Goal: Task Accomplishment & Management: Manage account settings

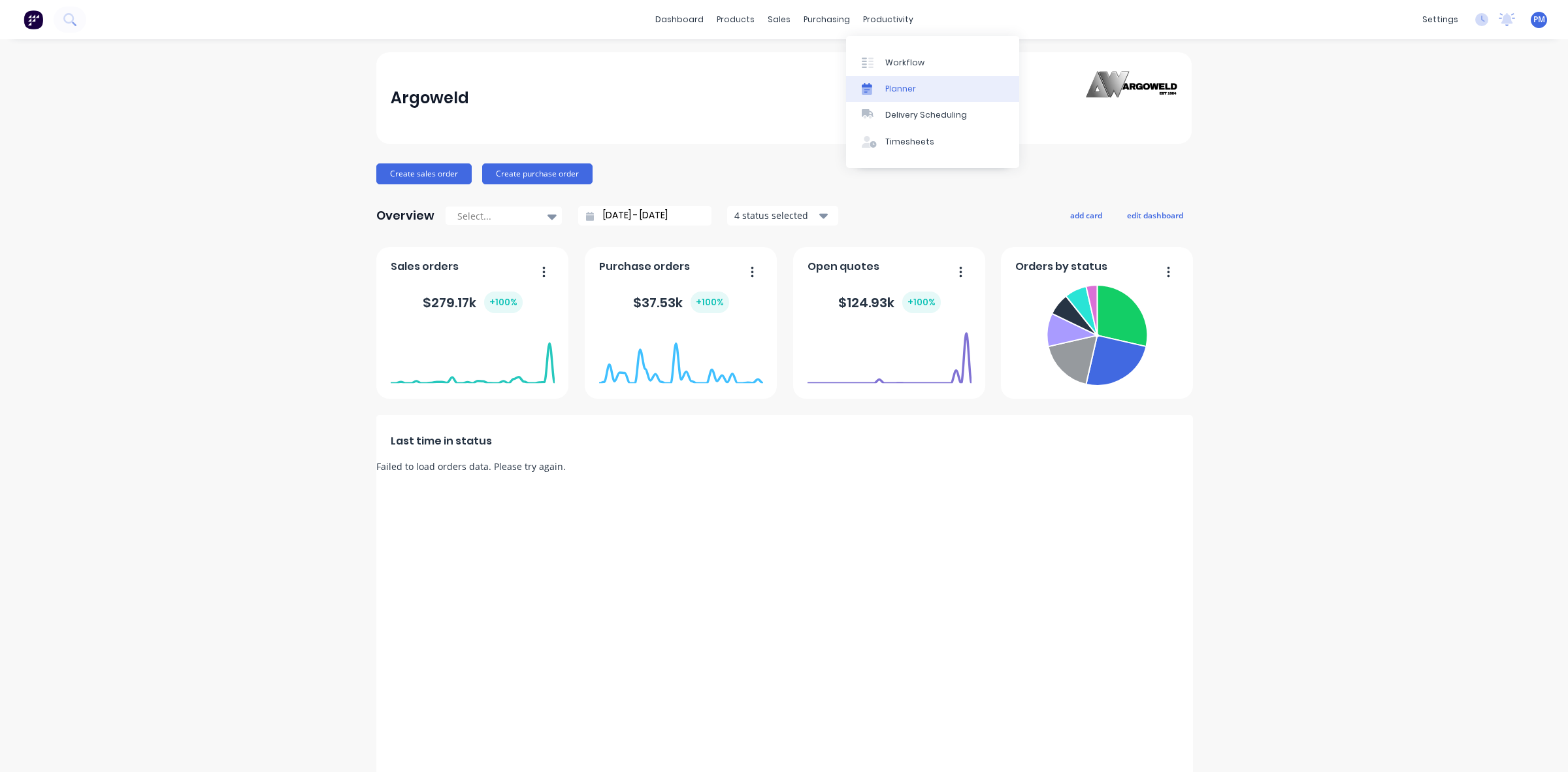
click at [890, 85] on div "Planner" at bounding box center [900, 89] width 31 height 12
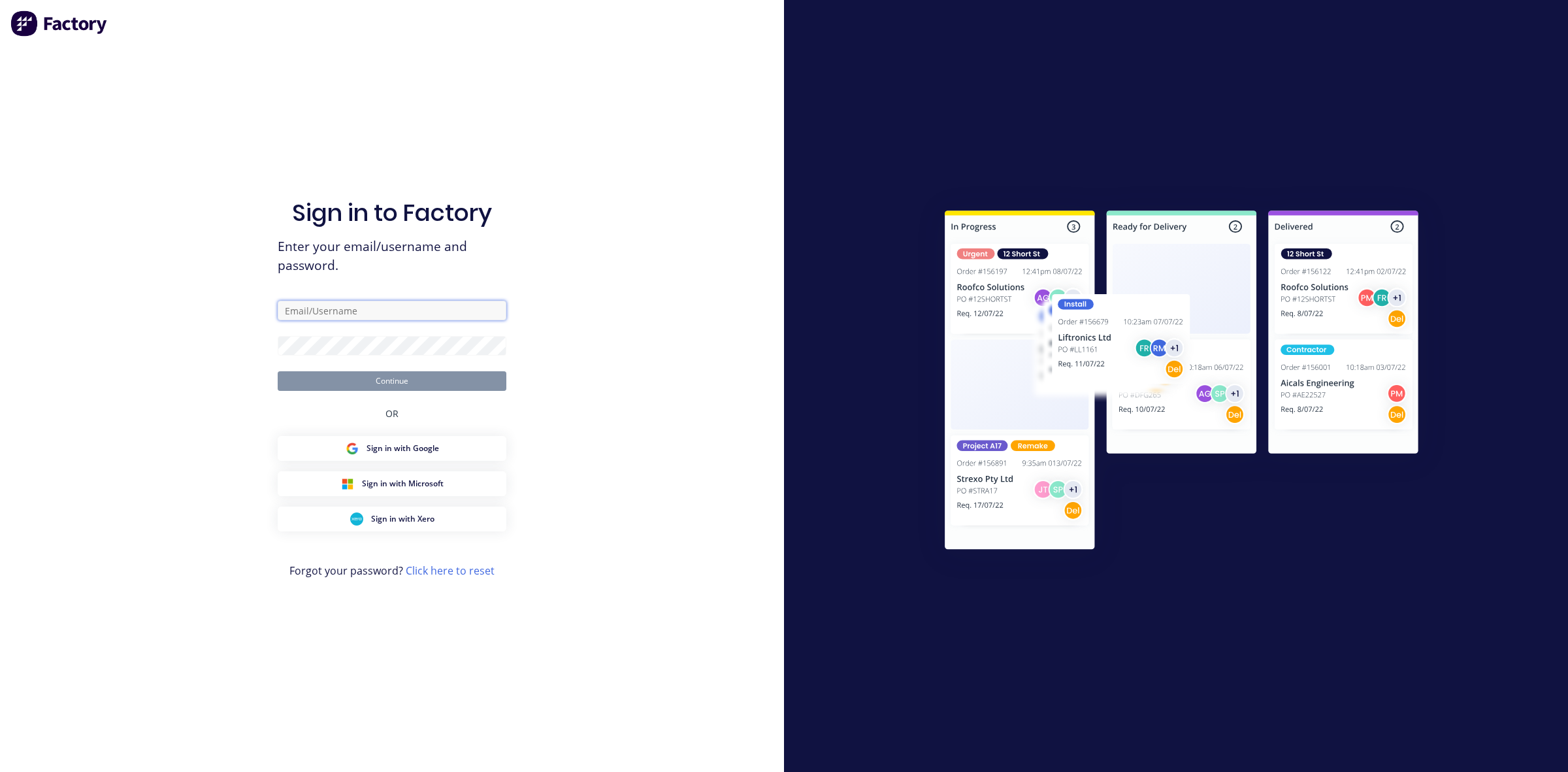
type input "[PERSON_NAME][EMAIL_ADDRESS][DOMAIN_NAME]"
click at [401, 371] on button "Continue" at bounding box center [392, 381] width 229 height 20
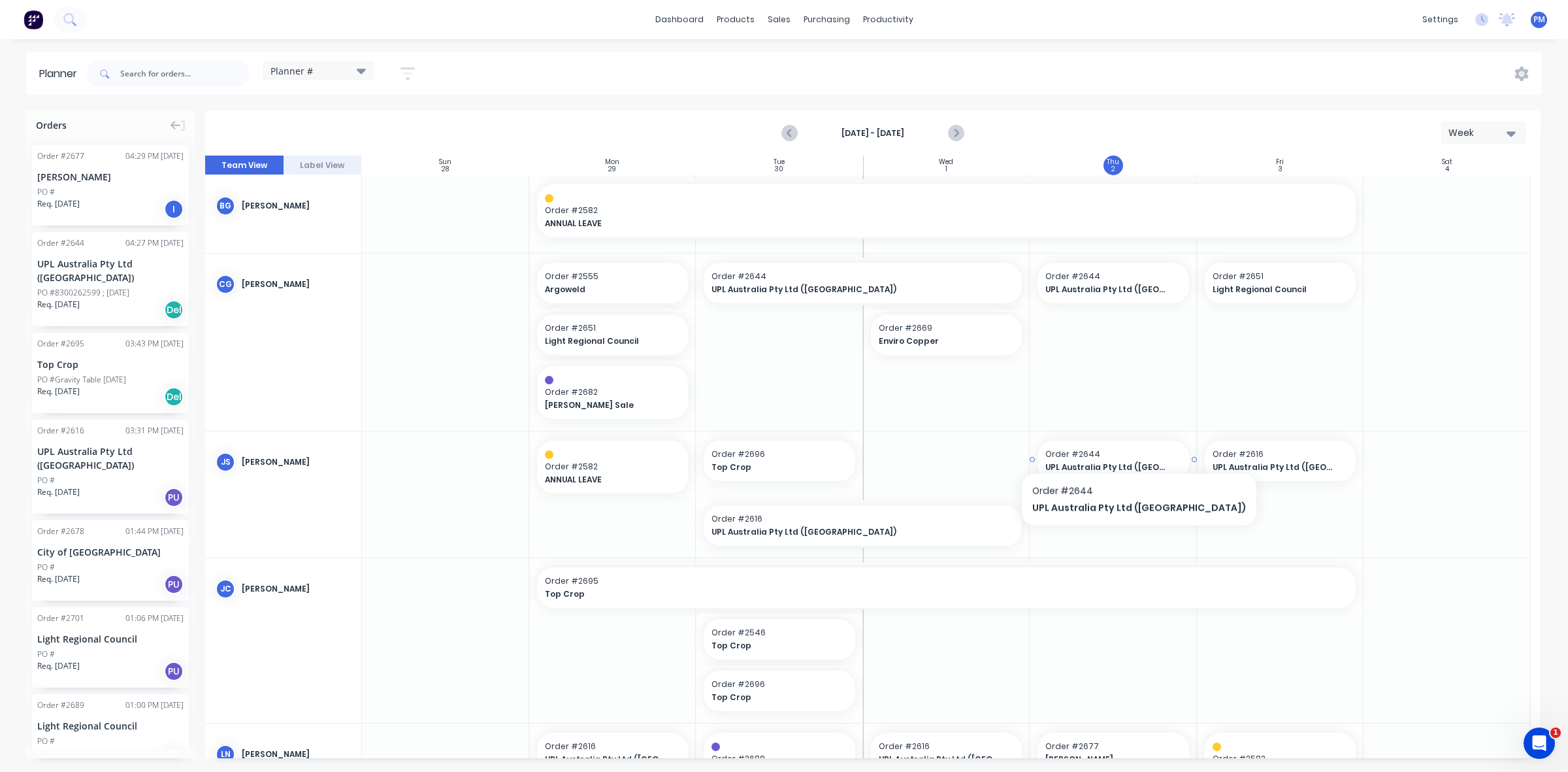
click at [1109, 450] on span "Order # 2644" at bounding box center [1113, 454] width 136 height 12
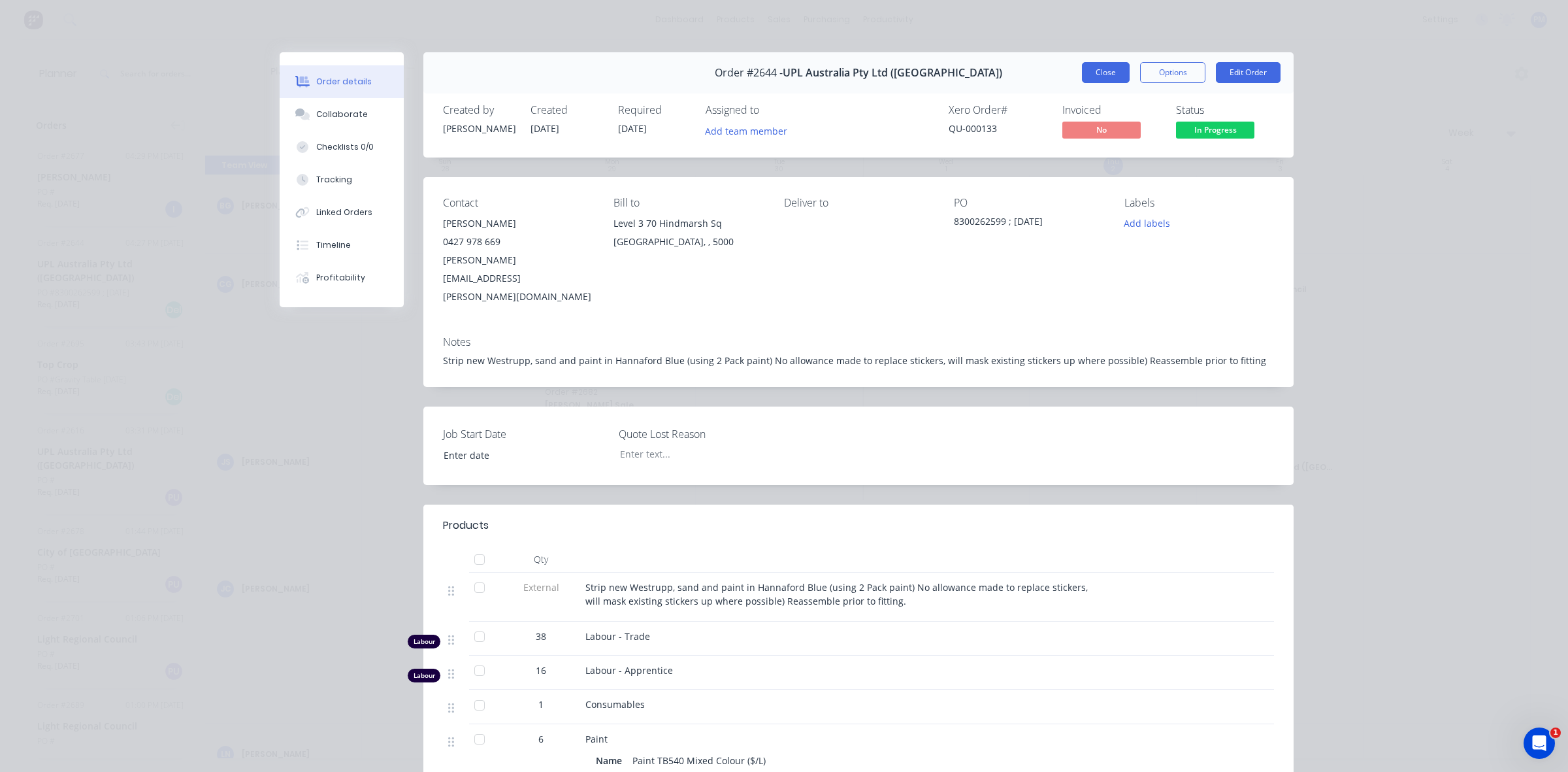
click at [1093, 72] on button "Close" at bounding box center [1106, 72] width 48 height 21
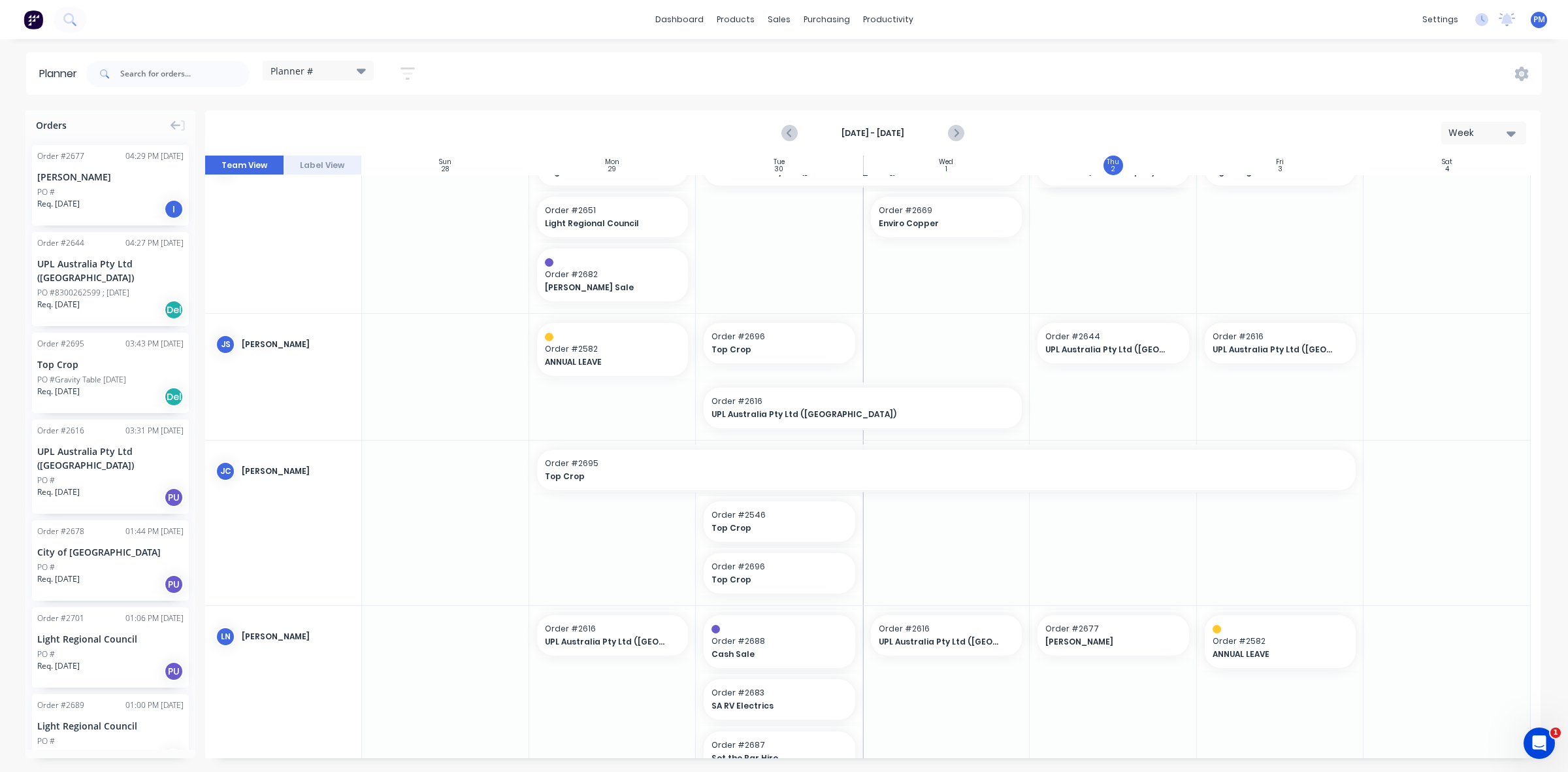
scroll to position [98, 0]
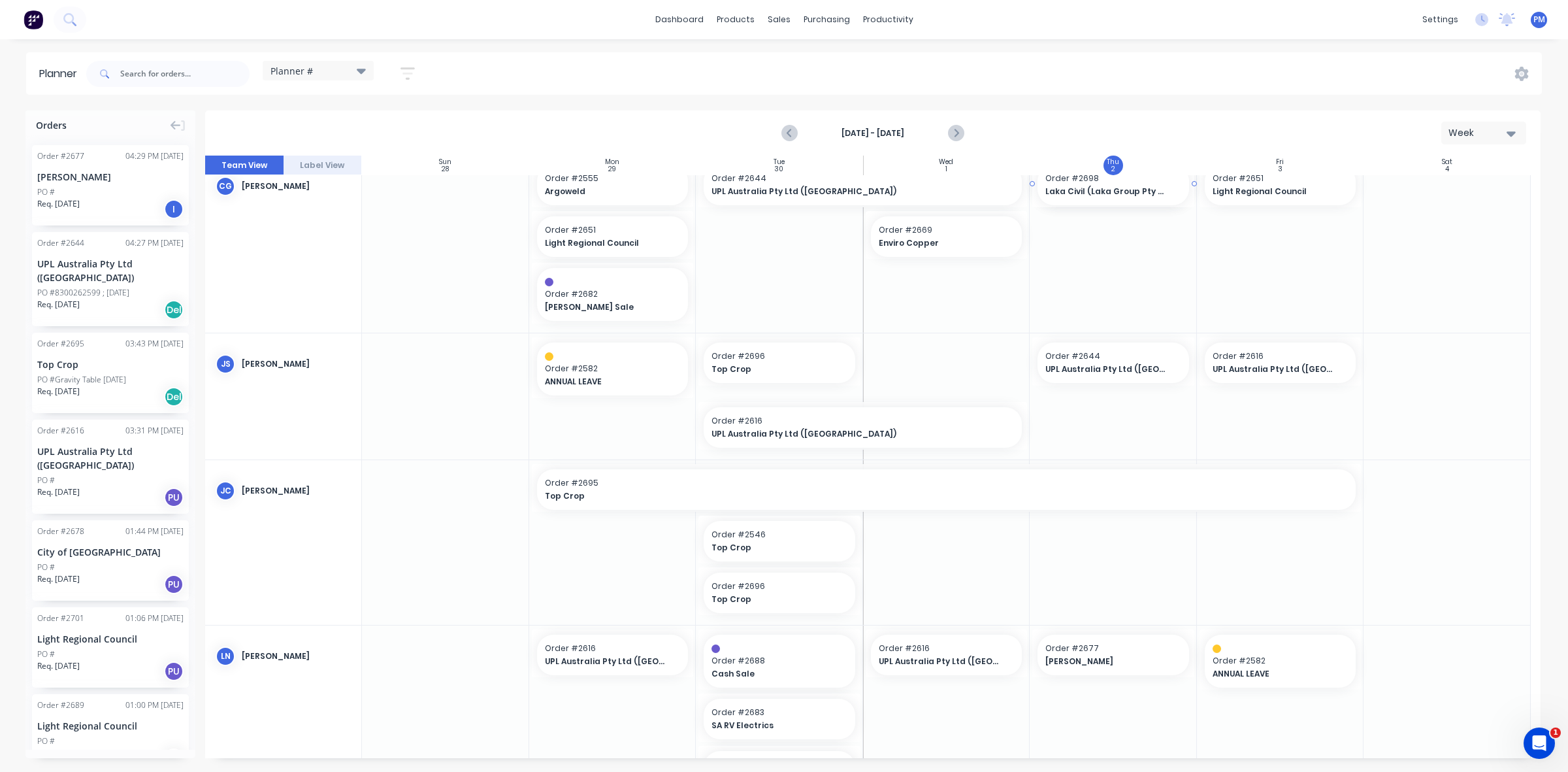
drag, startPoint x: 1115, startPoint y: 567, endPoint x: 1118, endPoint y: 259, distance: 308.0
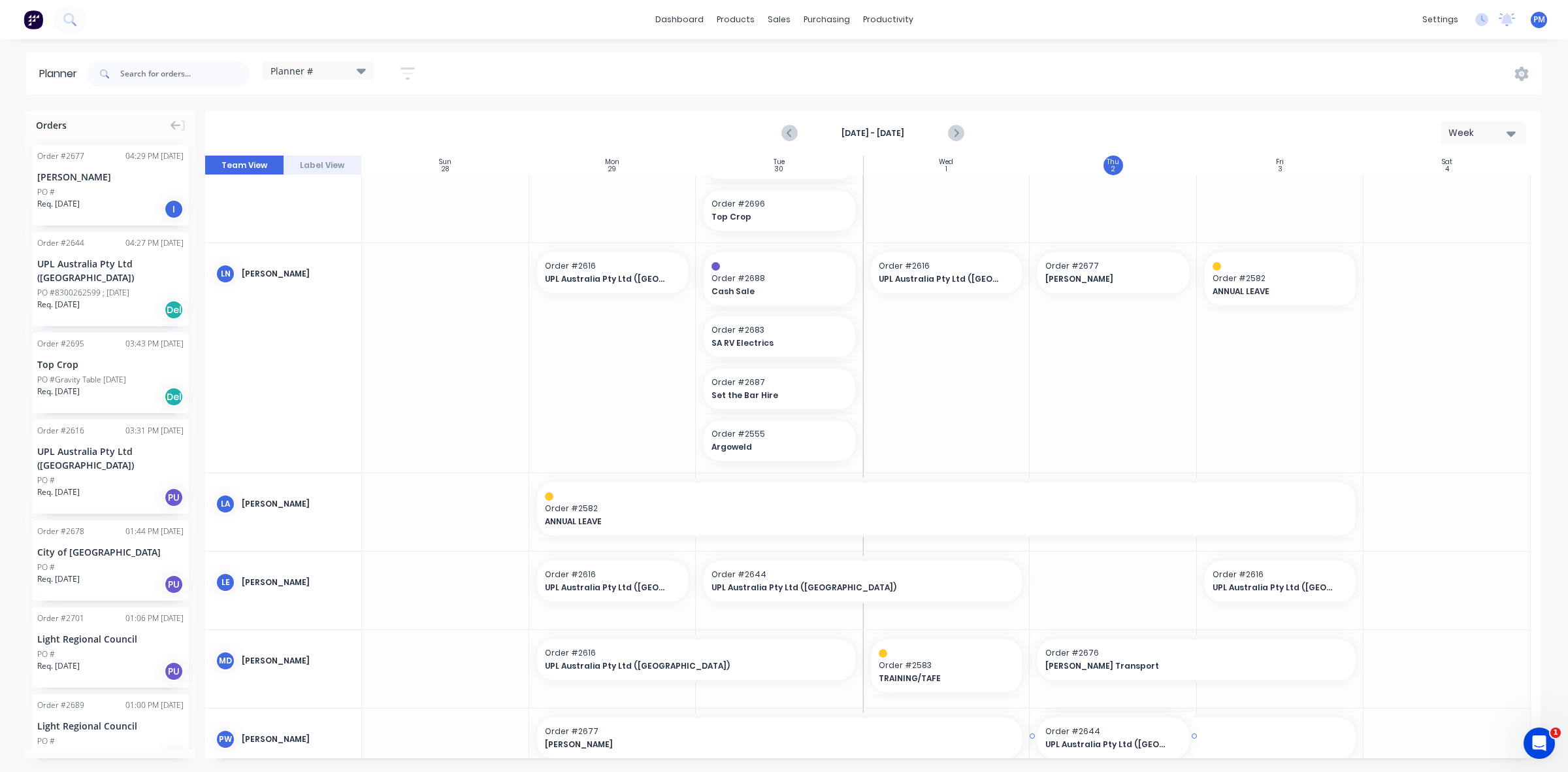
scroll to position [526, 0]
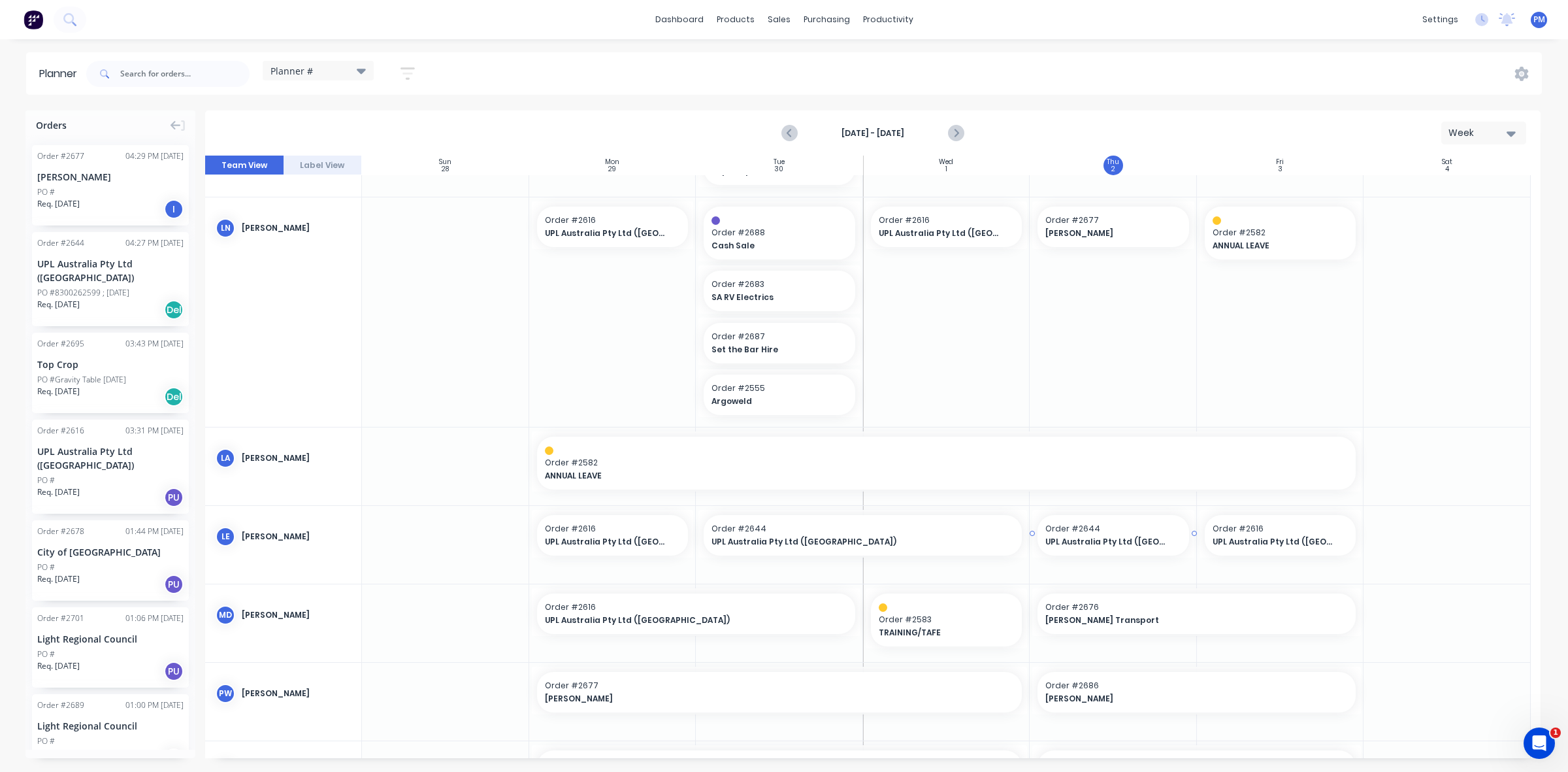
drag, startPoint x: 1104, startPoint y: 327, endPoint x: 1094, endPoint y: 546, distance: 219.2
click at [1291, 526] on span "Order # 2616" at bounding box center [1280, 528] width 136 height 12
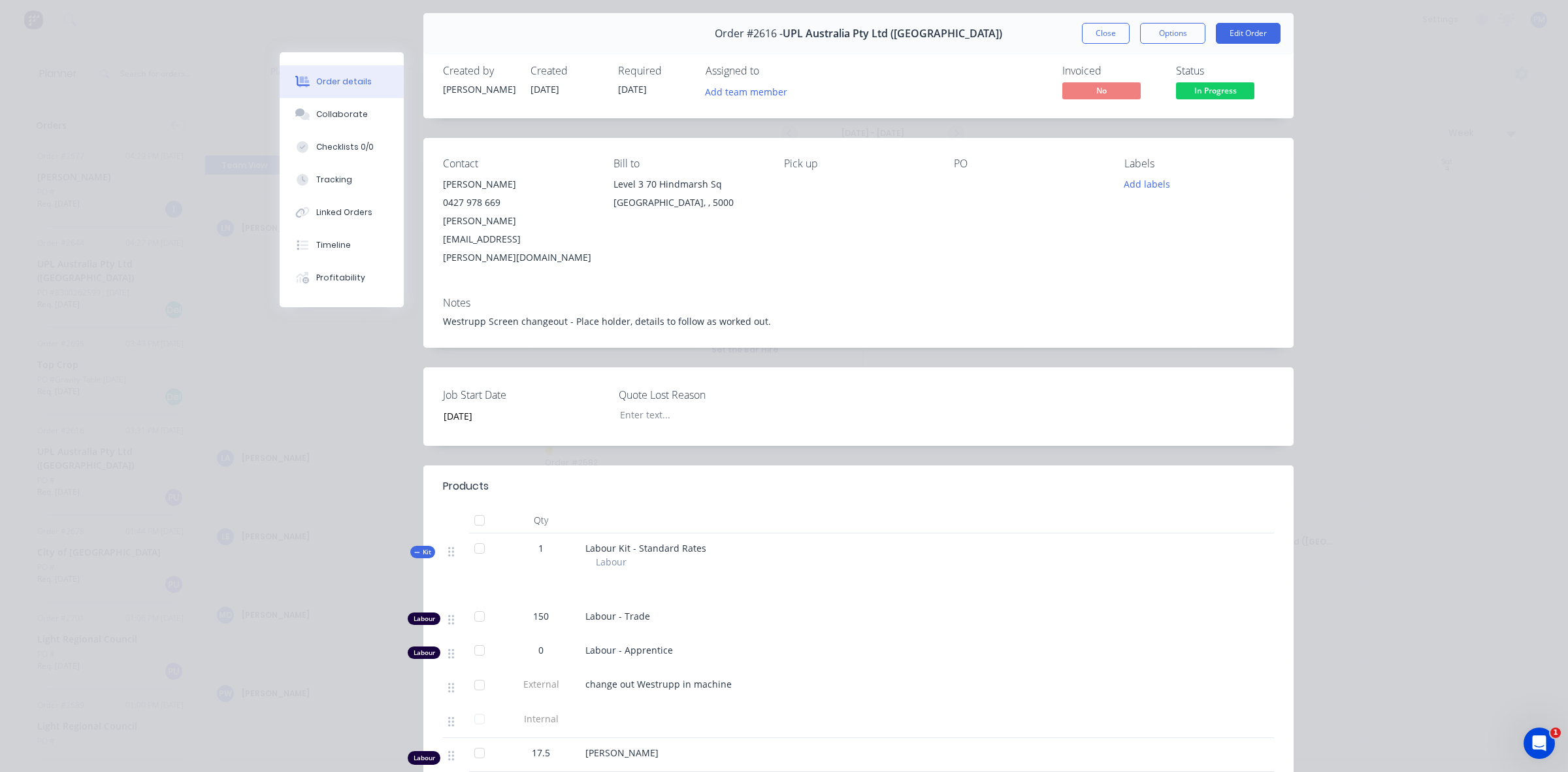
scroll to position [0, 0]
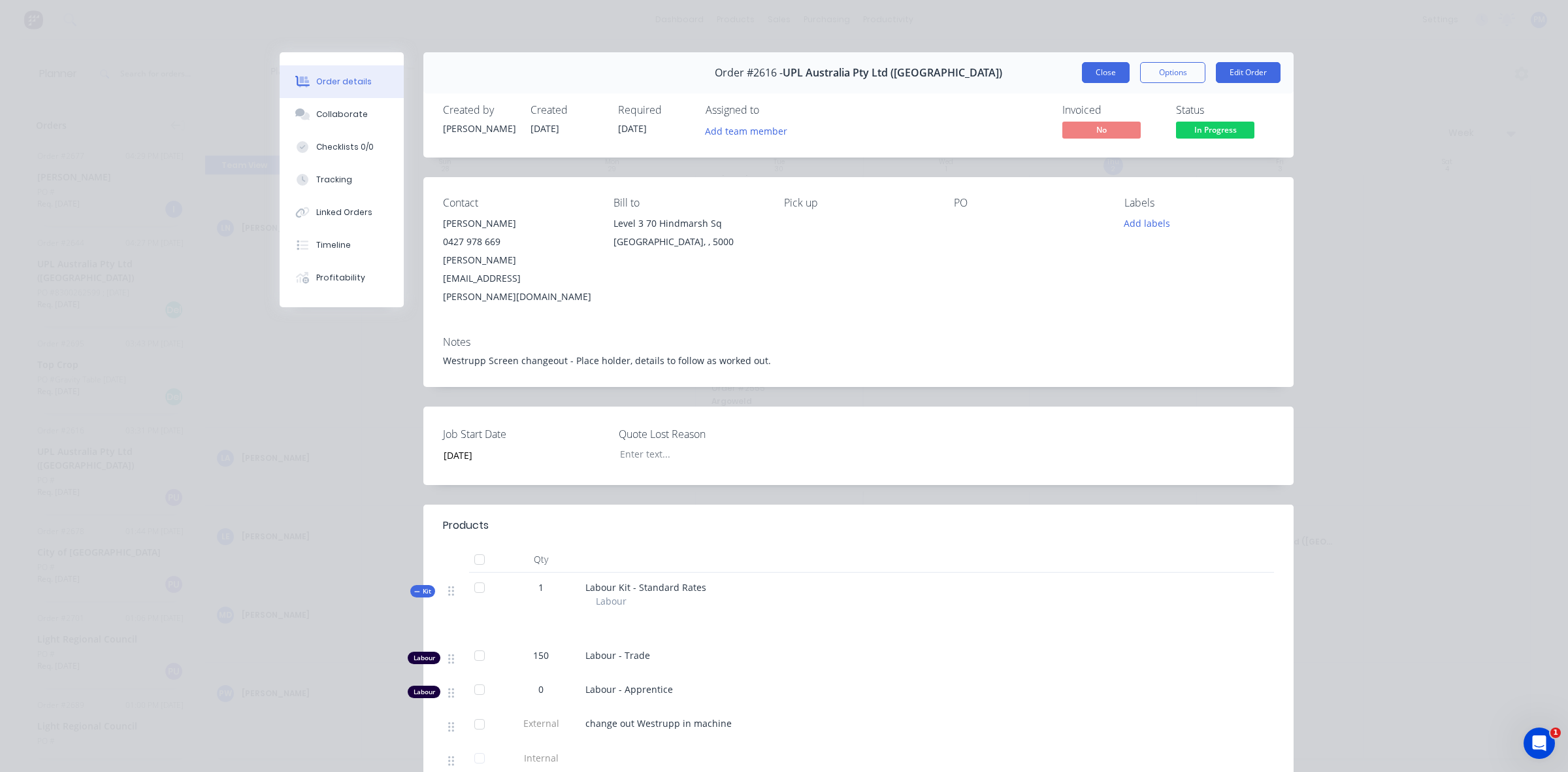
click at [1096, 76] on button "Close" at bounding box center [1106, 72] width 48 height 21
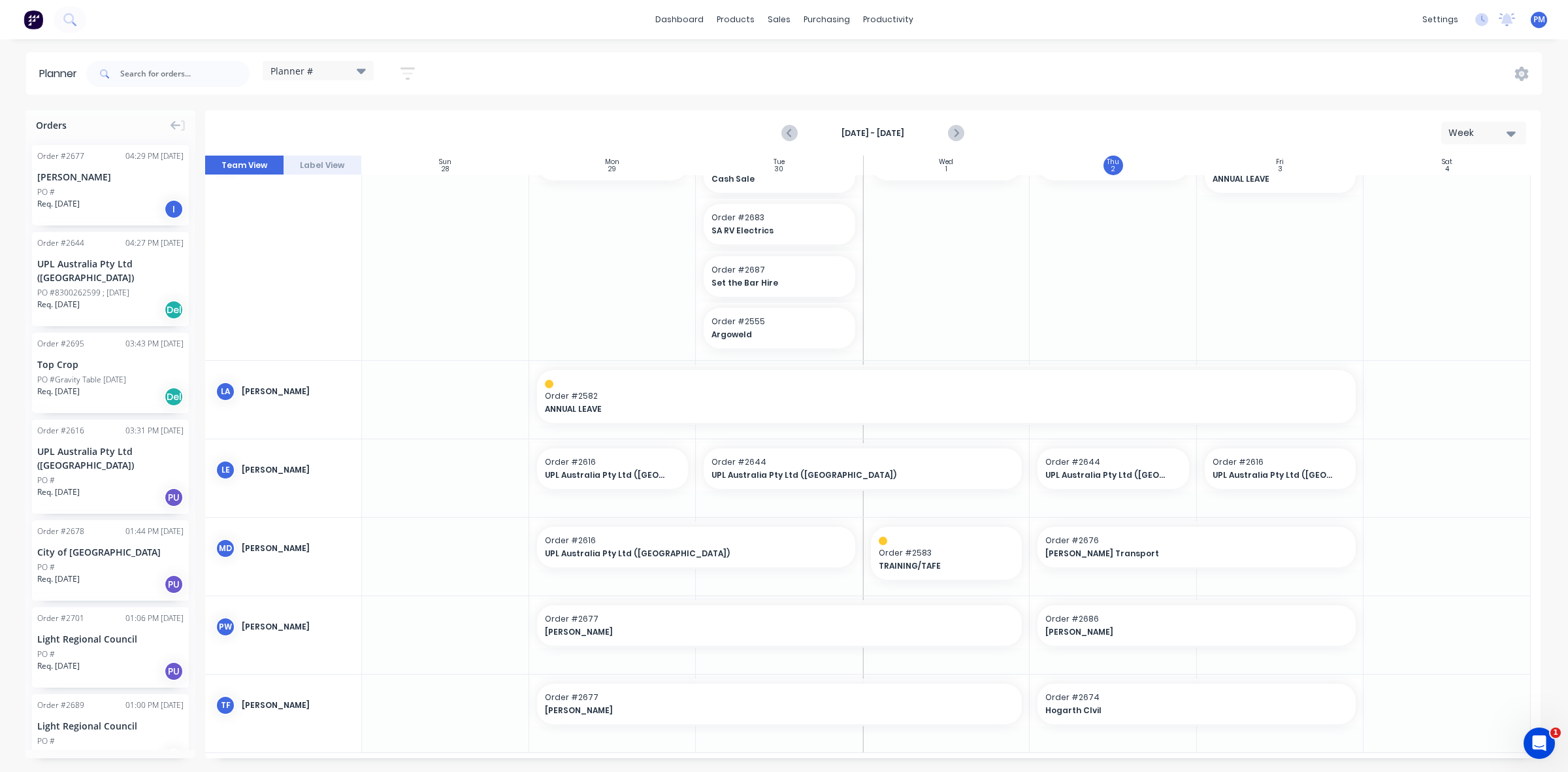
scroll to position [597, 0]
drag, startPoint x: 1024, startPoint y: 696, endPoint x: 1085, endPoint y: 690, distance: 61.3
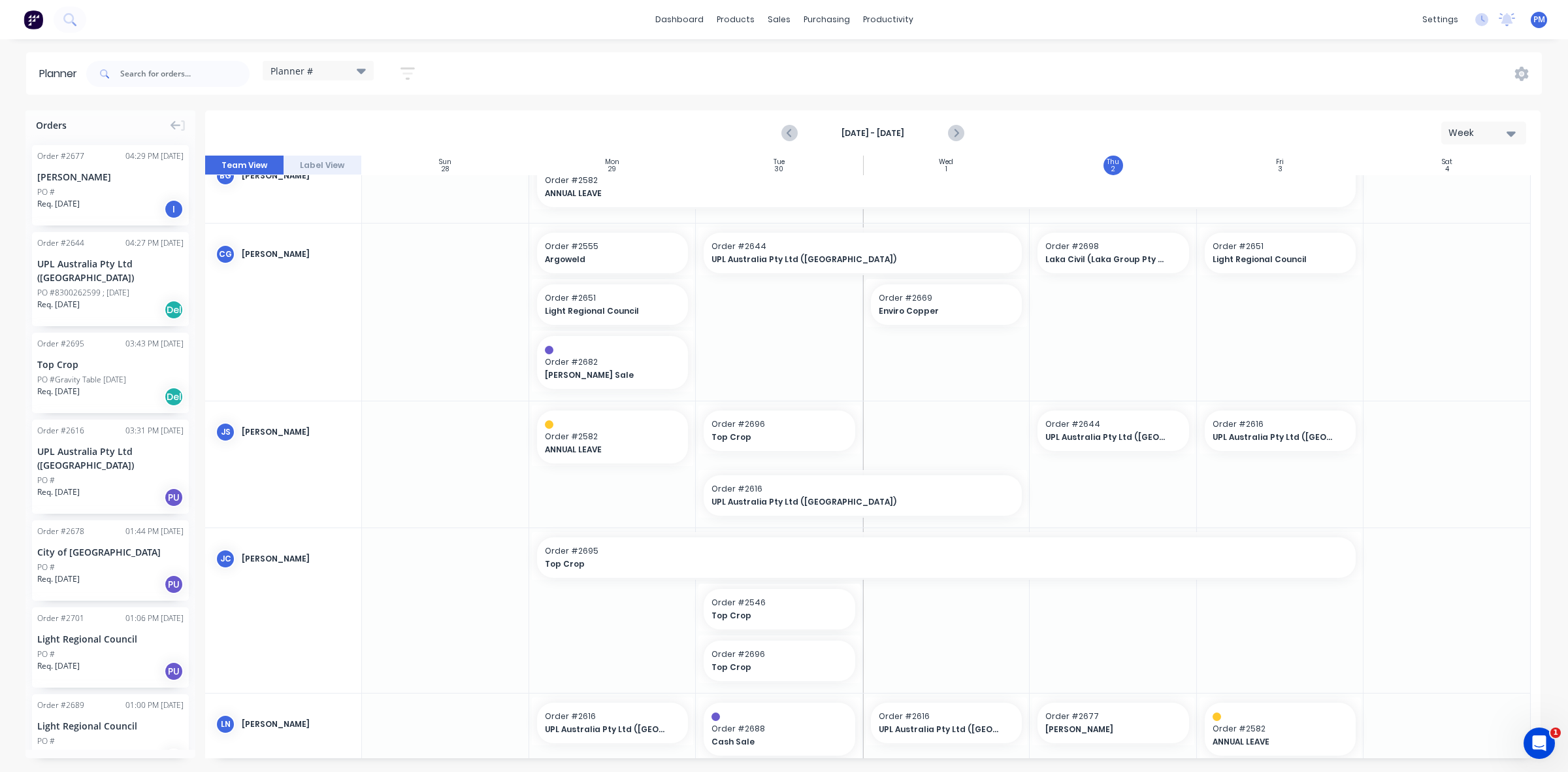
scroll to position [0, 0]
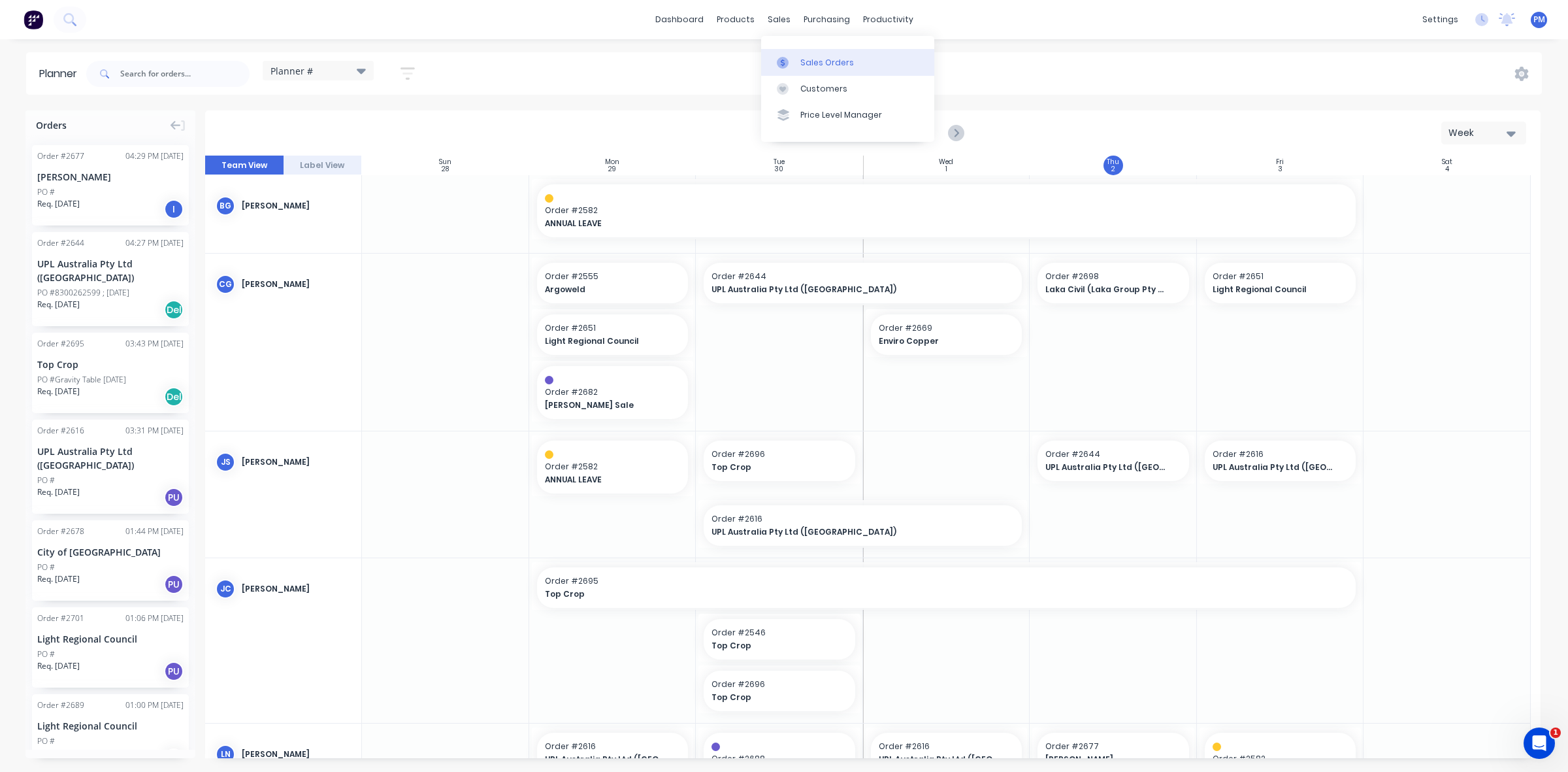
click at [807, 57] on div "Sales Orders" at bounding box center [827, 62] width 54 height 12
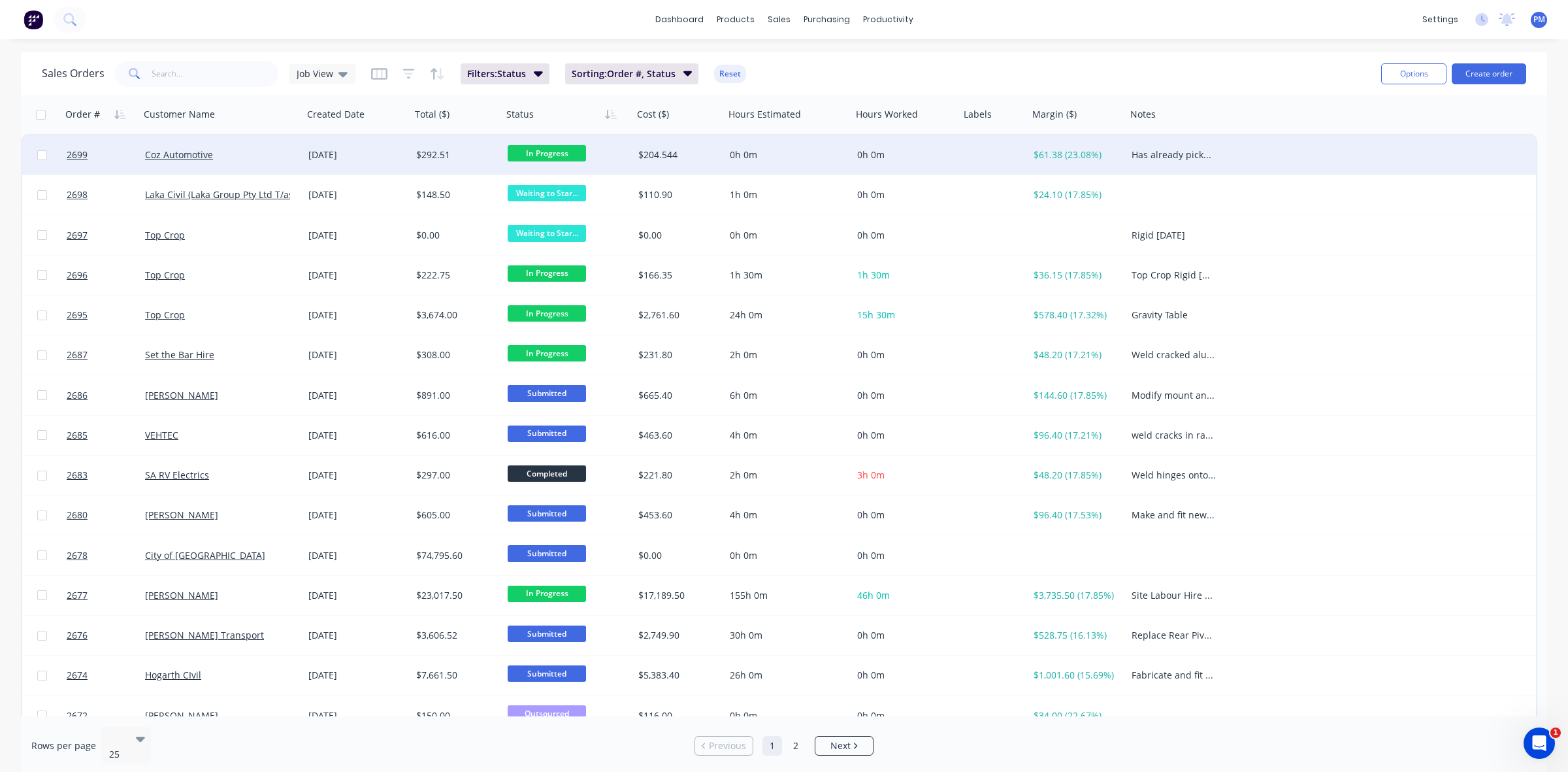
click at [275, 160] on div "Coz Automotive" at bounding box center [217, 155] width 145 height 13
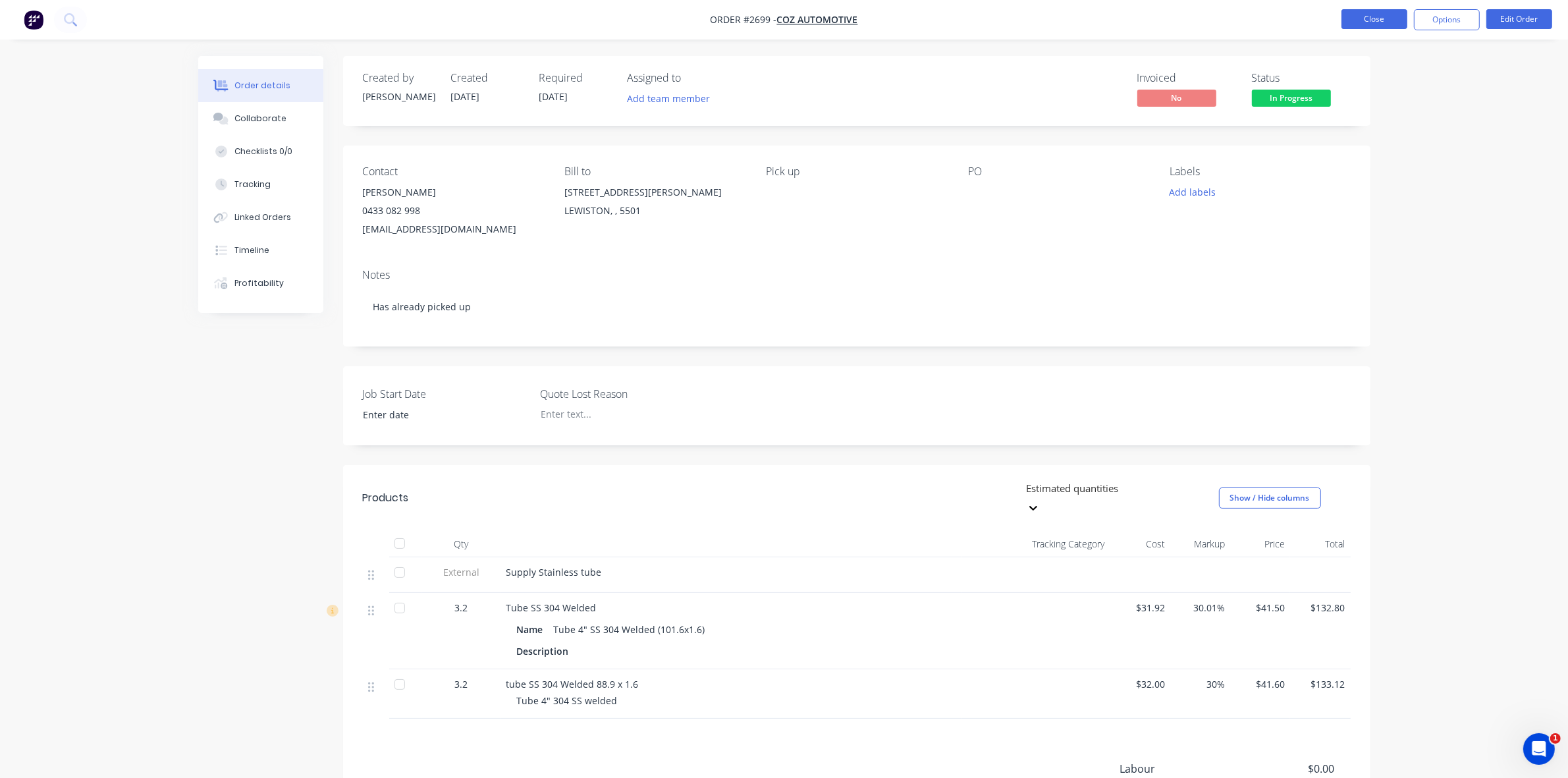
click at [1374, 14] on button "Close" at bounding box center [1374, 19] width 66 height 20
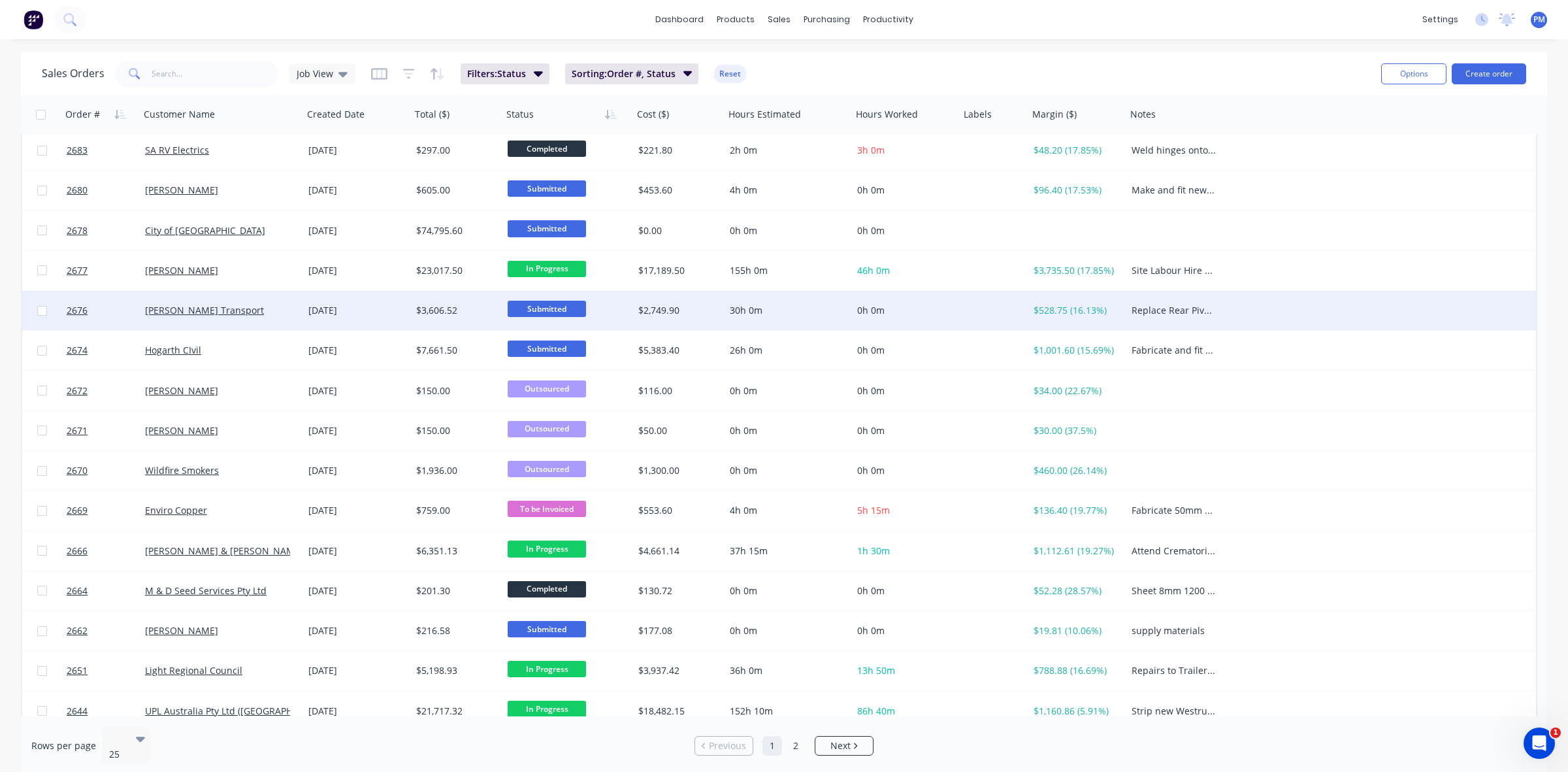
scroll to position [327, 0]
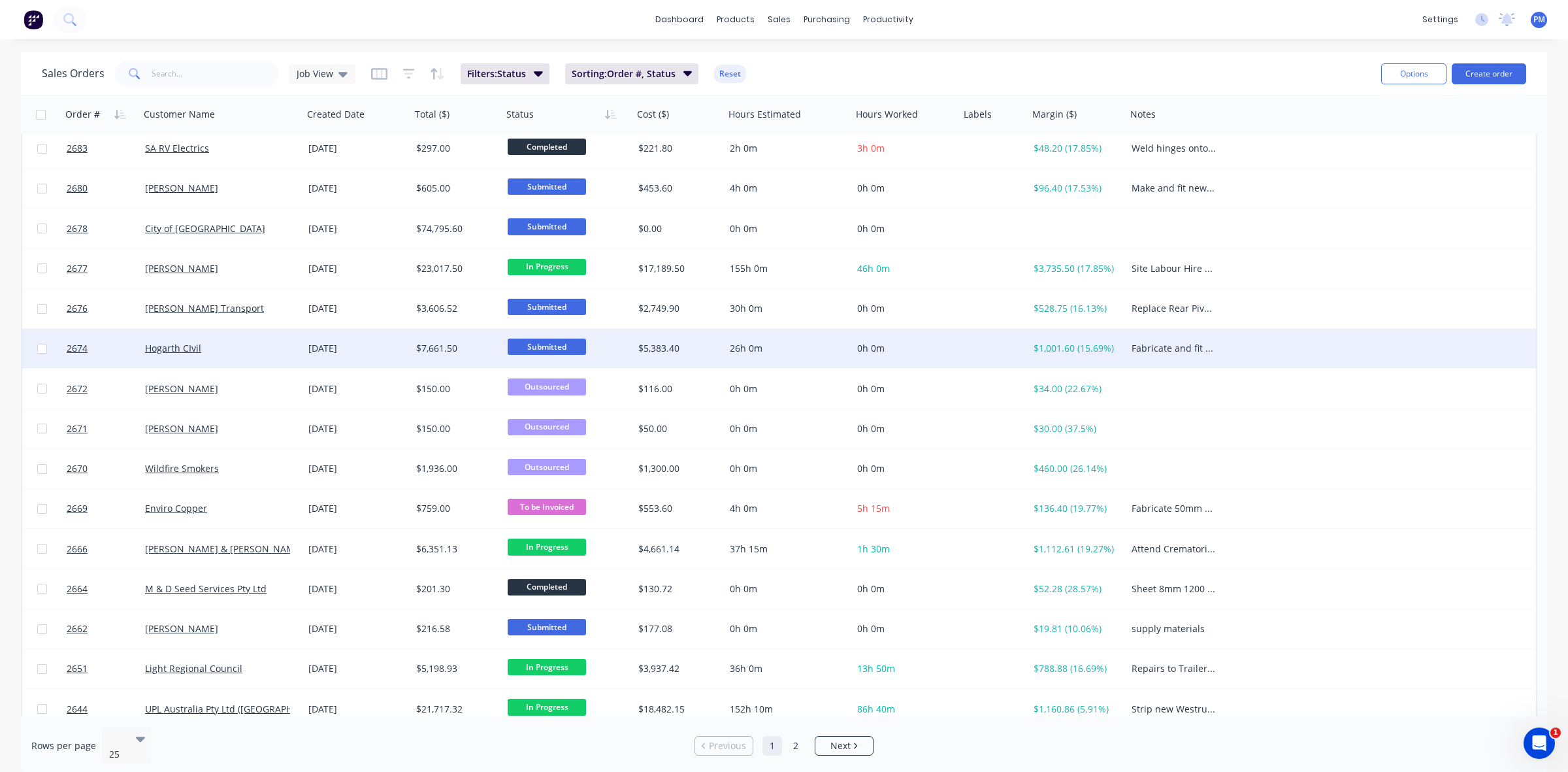
click at [535, 348] on span "Submitted" at bounding box center [546, 347] width 78 height 16
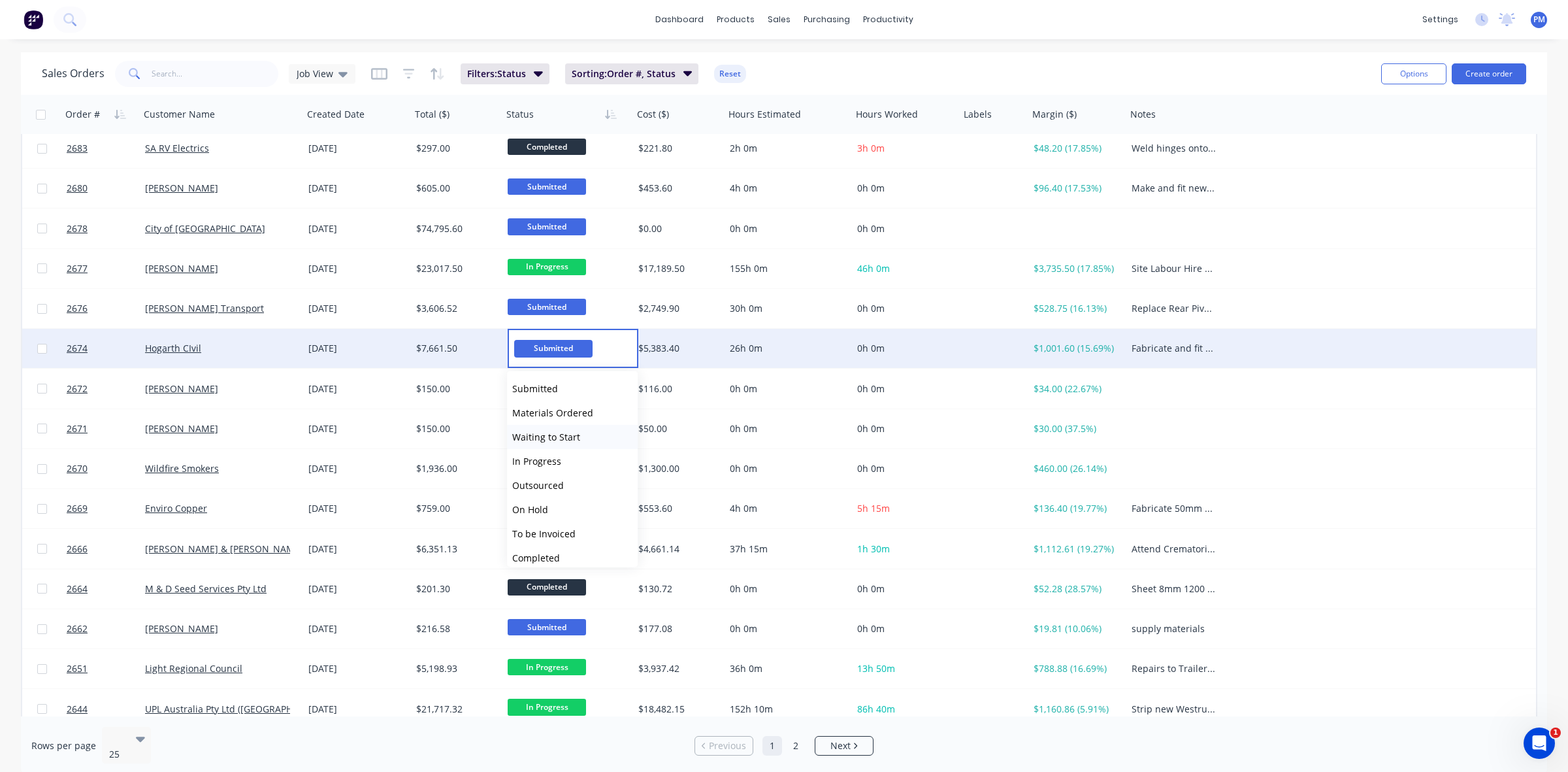
click at [527, 433] on span "Waiting to Start" at bounding box center [546, 437] width 68 height 12
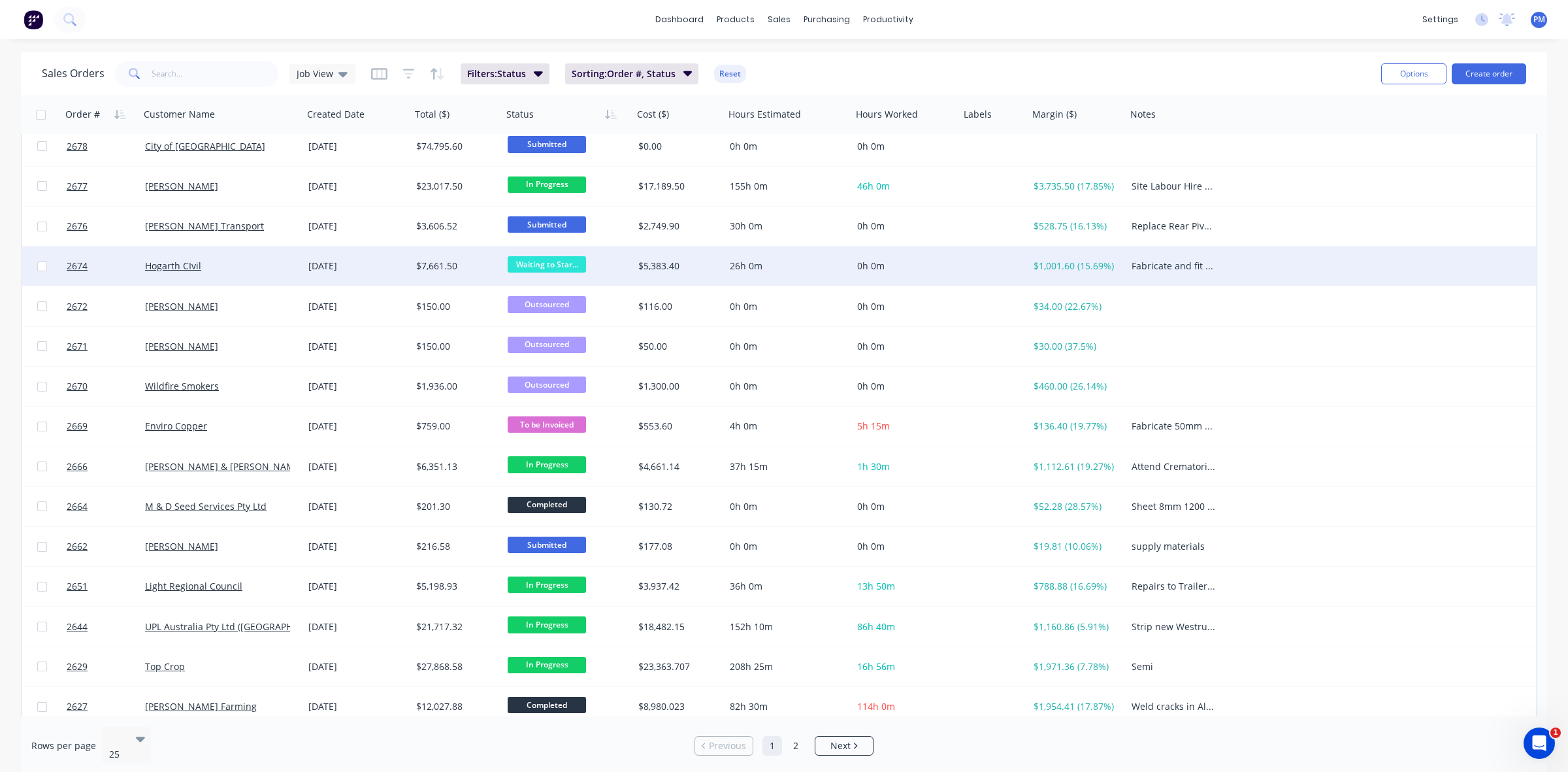
scroll to position [418, 0]
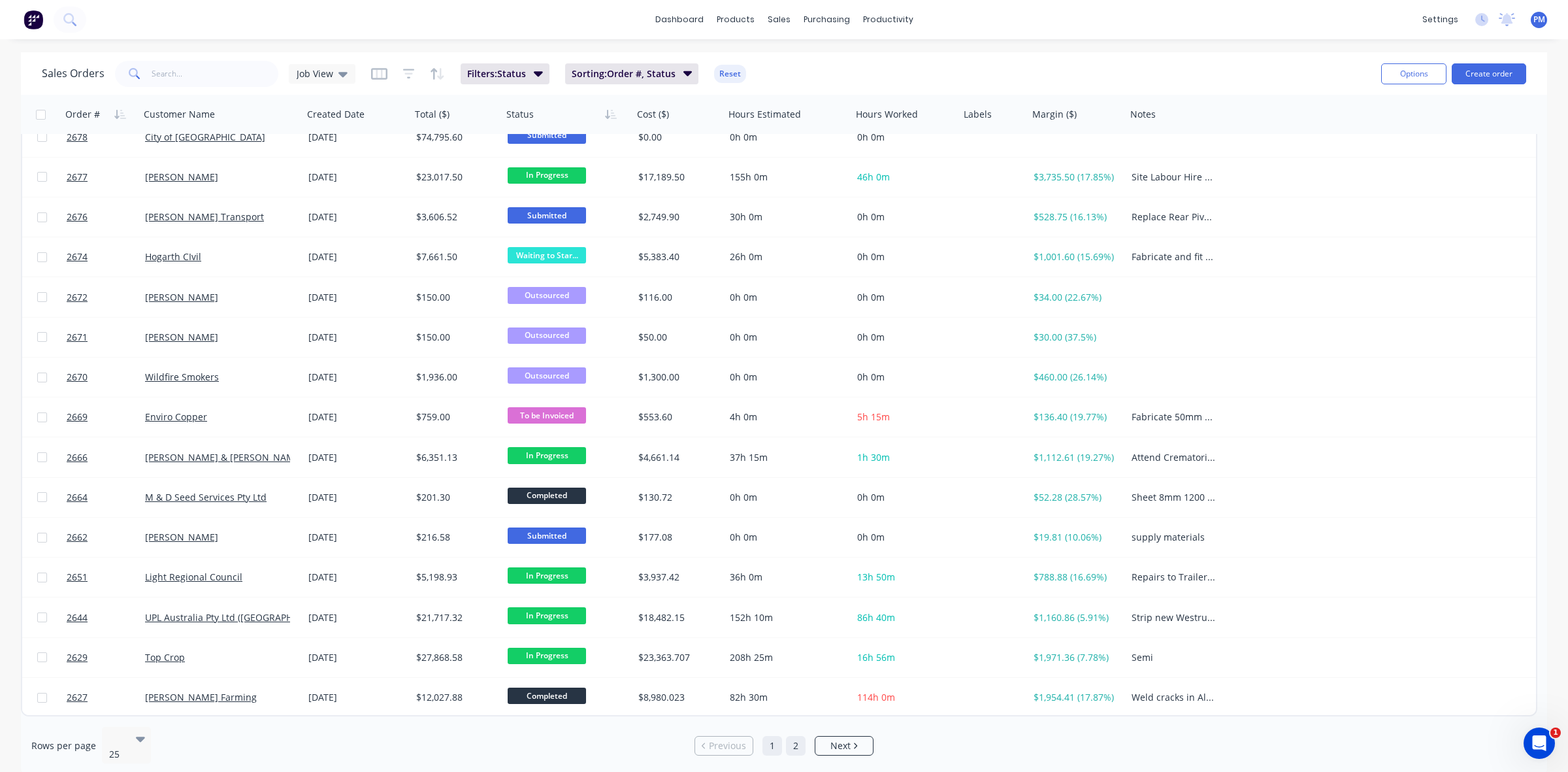
click at [797, 742] on link "2" at bounding box center [796, 745] width 20 height 20
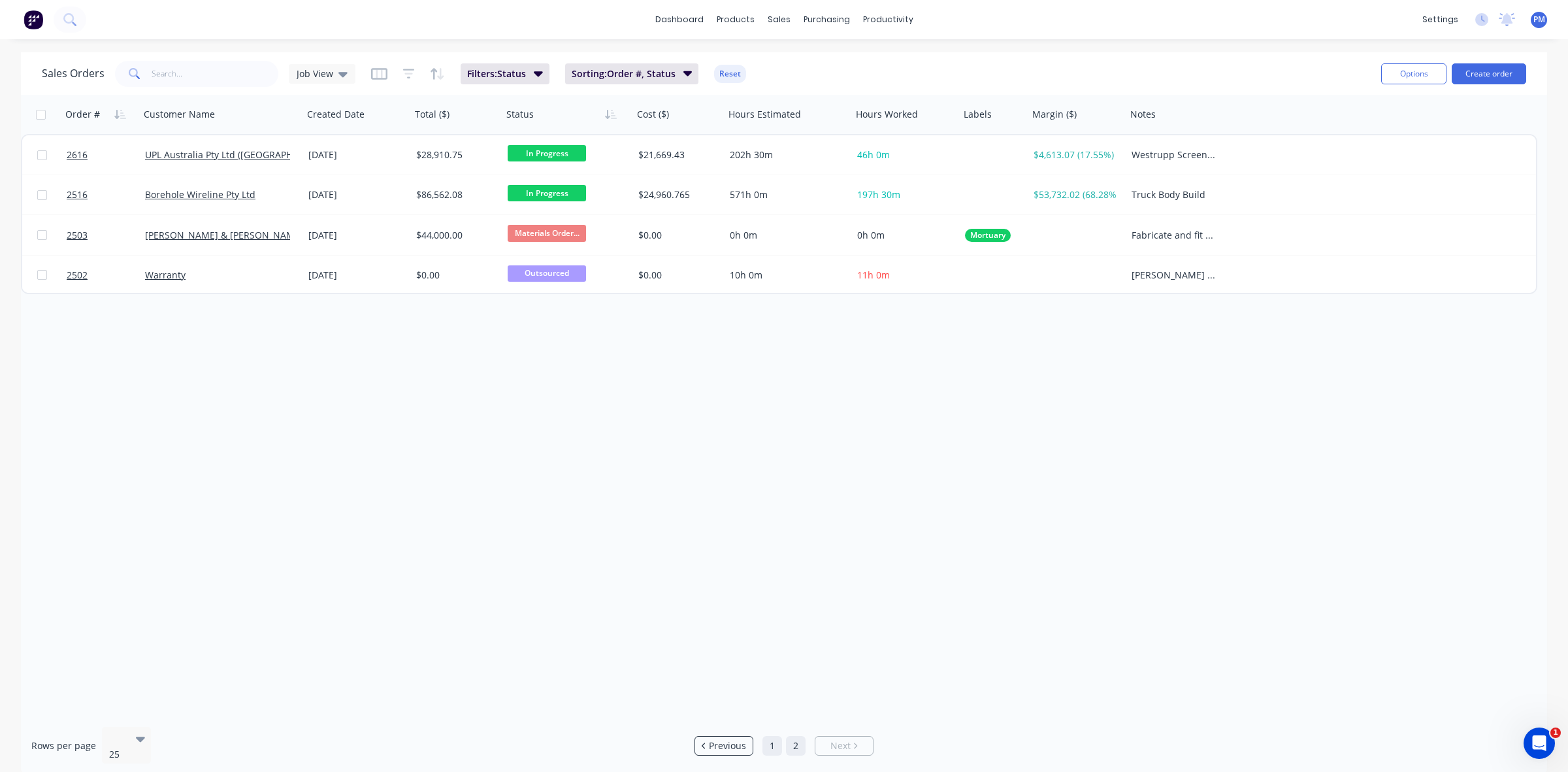
click at [765, 736] on link "1" at bounding box center [772, 745] width 20 height 20
